Goal: Find contact information: Find contact information

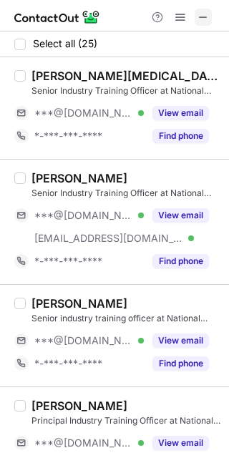
click at [200, 15] on span at bounding box center [203, 16] width 11 height 11
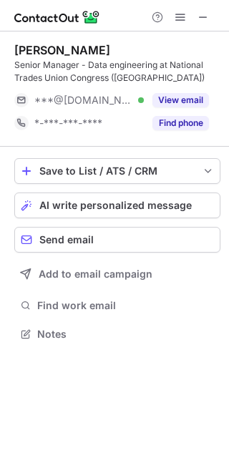
scroll to position [324, 229]
click at [178, 118] on button "Find phone" at bounding box center [180, 123] width 57 height 14
